Goal: Task Accomplishment & Management: Complete application form

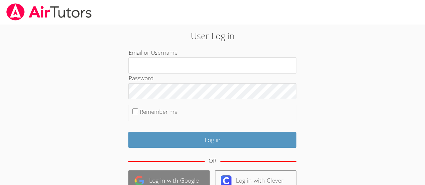
click at [167, 176] on link "Log in with Google" at bounding box center [168, 180] width 81 height 20
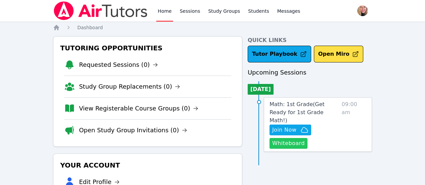
click at [286, 138] on button "Whiteboard" at bounding box center [288, 143] width 38 height 11
click at [296, 126] on span "Join Now" at bounding box center [284, 130] width 24 height 8
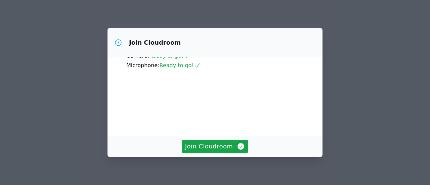
scroll to position [78, 0]
click at [226, 144] on span "Join Cloudroom" at bounding box center [215, 146] width 60 height 9
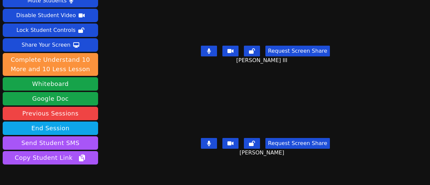
scroll to position [19, 0]
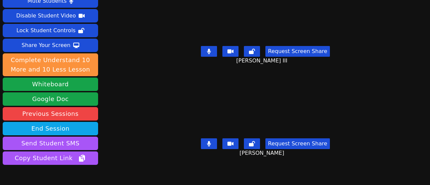
click at [210, 49] on button at bounding box center [209, 51] width 16 height 11
click at [210, 49] on icon at bounding box center [208, 51] width 7 height 5
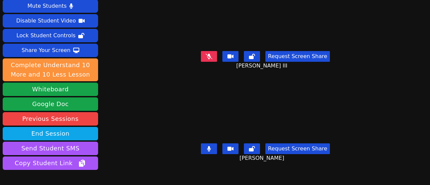
scroll to position [16, 0]
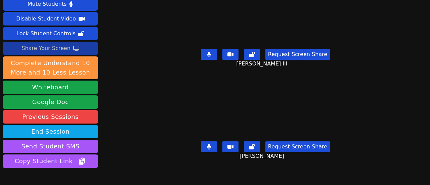
click at [74, 49] on icon at bounding box center [76, 48] width 6 height 5
click at [65, 47] on div "Share Your Screen" at bounding box center [45, 48] width 49 height 11
click at [213, 55] on button at bounding box center [209, 54] width 16 height 11
click at [205, 52] on icon at bounding box center [208, 54] width 7 height 5
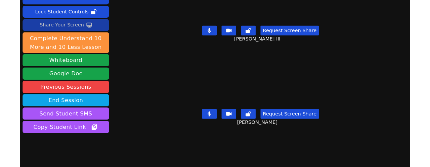
scroll to position [38, 0]
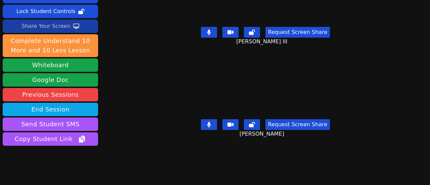
click at [207, 30] on icon at bounding box center [209, 32] width 4 height 5
click at [207, 122] on icon at bounding box center [209, 124] width 4 height 5
click at [207, 122] on icon at bounding box center [208, 124] width 7 height 5
click at [53, 28] on div "Share Your Screen" at bounding box center [45, 26] width 49 height 11
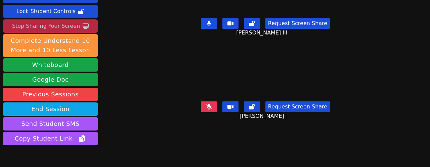
click at [207, 104] on icon at bounding box center [208, 106] width 7 height 5
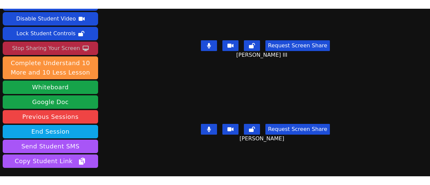
scroll to position [11, 0]
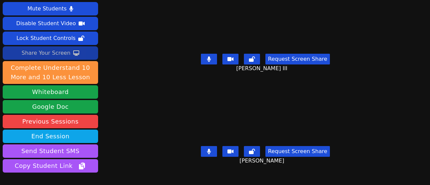
click at [64, 55] on div "Share Your Screen" at bounding box center [45, 53] width 49 height 11
click at [73, 55] on icon at bounding box center [76, 52] width 6 height 5
click at [51, 53] on div "Share Your Screen" at bounding box center [45, 53] width 49 height 11
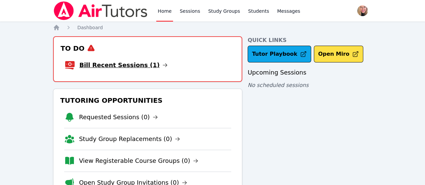
click at [131, 66] on link "Bill Recent Sessions (1)" at bounding box center [123, 64] width 88 height 9
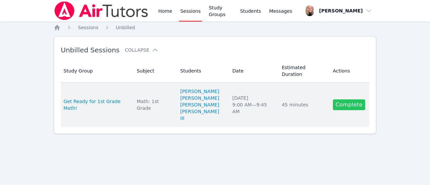
click at [359, 99] on link "Complete" at bounding box center [349, 104] width 32 height 11
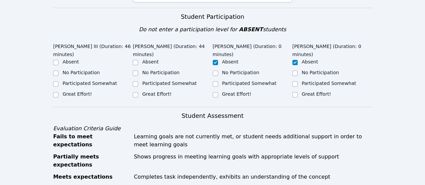
scroll to position [147, 0]
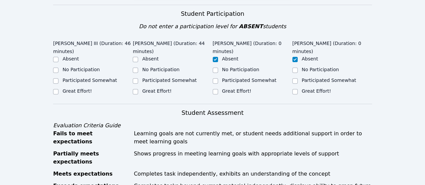
click at [71, 88] on label "Great Effort!" at bounding box center [76, 90] width 29 height 5
click at [58, 89] on input "Great Effort!" at bounding box center [55, 91] width 5 height 5
checkbox input "true"
click at [136, 89] on input "Great Effort!" at bounding box center [135, 91] width 5 height 5
checkbox input "true"
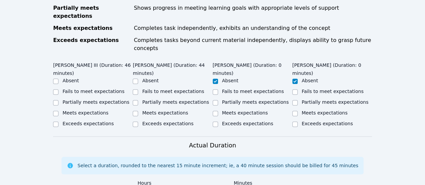
scroll to position [294, 0]
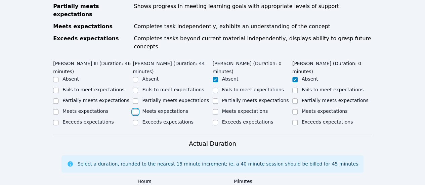
click at [135, 109] on input "Meets expectations" at bounding box center [135, 111] width 5 height 5
checkbox input "true"
click at [134, 98] on input "Partially meets expectations" at bounding box center [135, 100] width 5 height 5
checkbox input "true"
checkbox input "false"
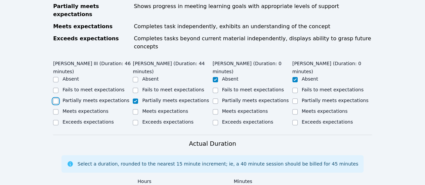
click at [56, 98] on input "Partially meets expectations" at bounding box center [55, 100] width 5 height 5
checkbox input "true"
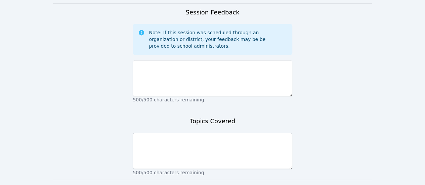
scroll to position [505, 0]
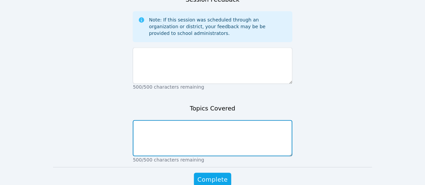
click at [233, 123] on textarea at bounding box center [212, 138] width 159 height 36
type textarea "Review-10 more/10 less. Order numbers."
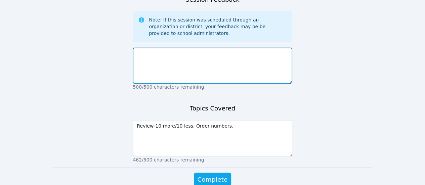
click at [230, 47] on textarea at bounding box center [212, 65] width 159 height 36
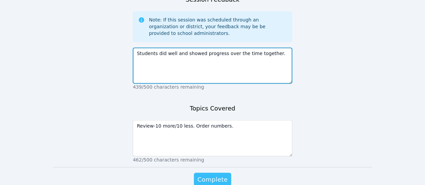
type textarea "Students did well and showed progress over the time together."
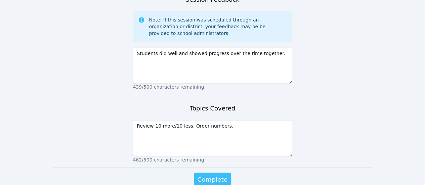
click at [221, 175] on span "Complete" at bounding box center [212, 179] width 30 height 9
